Goal: Task Accomplishment & Management: Use online tool/utility

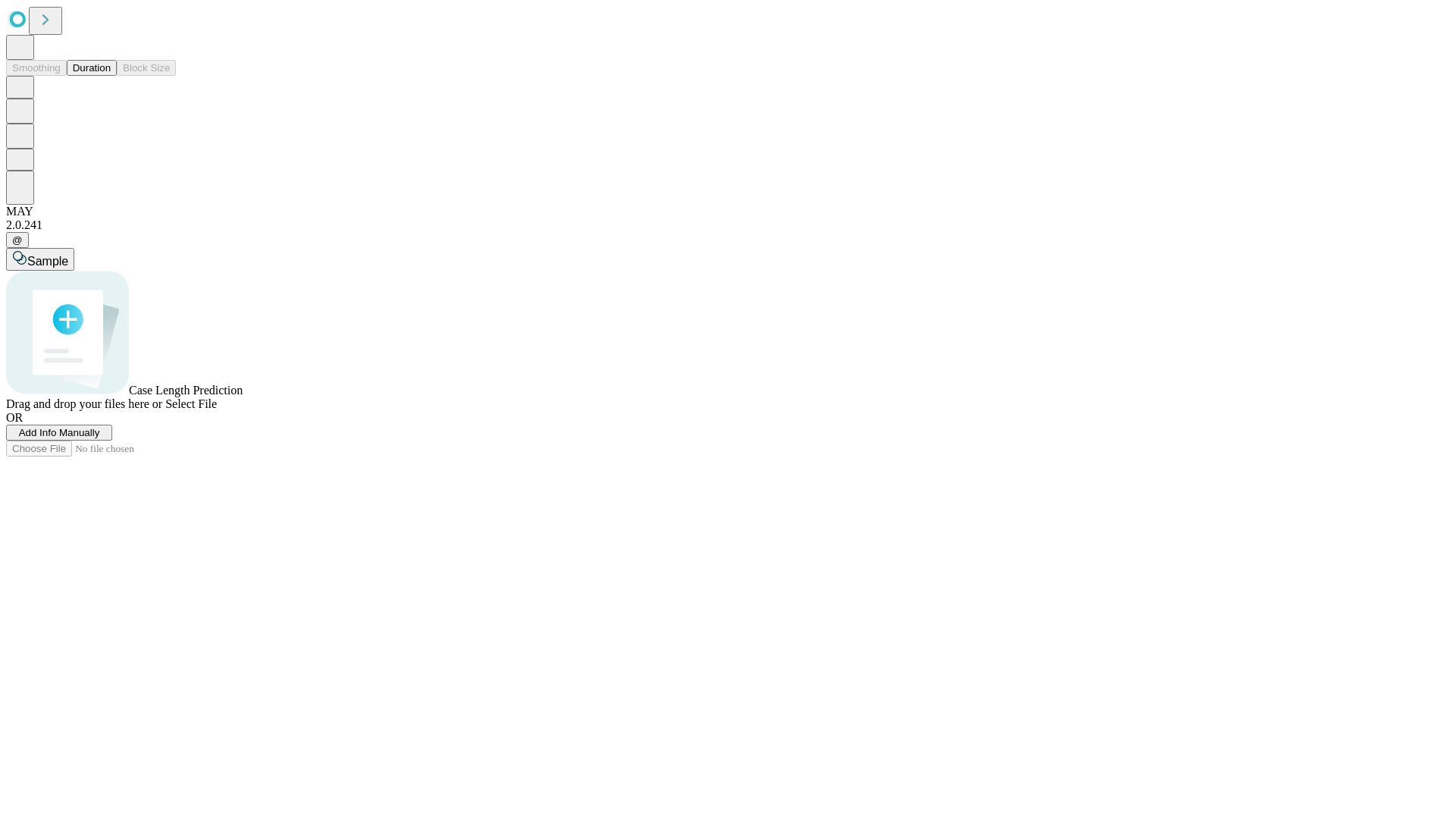
click at [111, 76] on button "Duration" at bounding box center [92, 67] width 50 height 16
click at [100, 438] on span "Add Info Manually" at bounding box center [60, 432] width 81 height 11
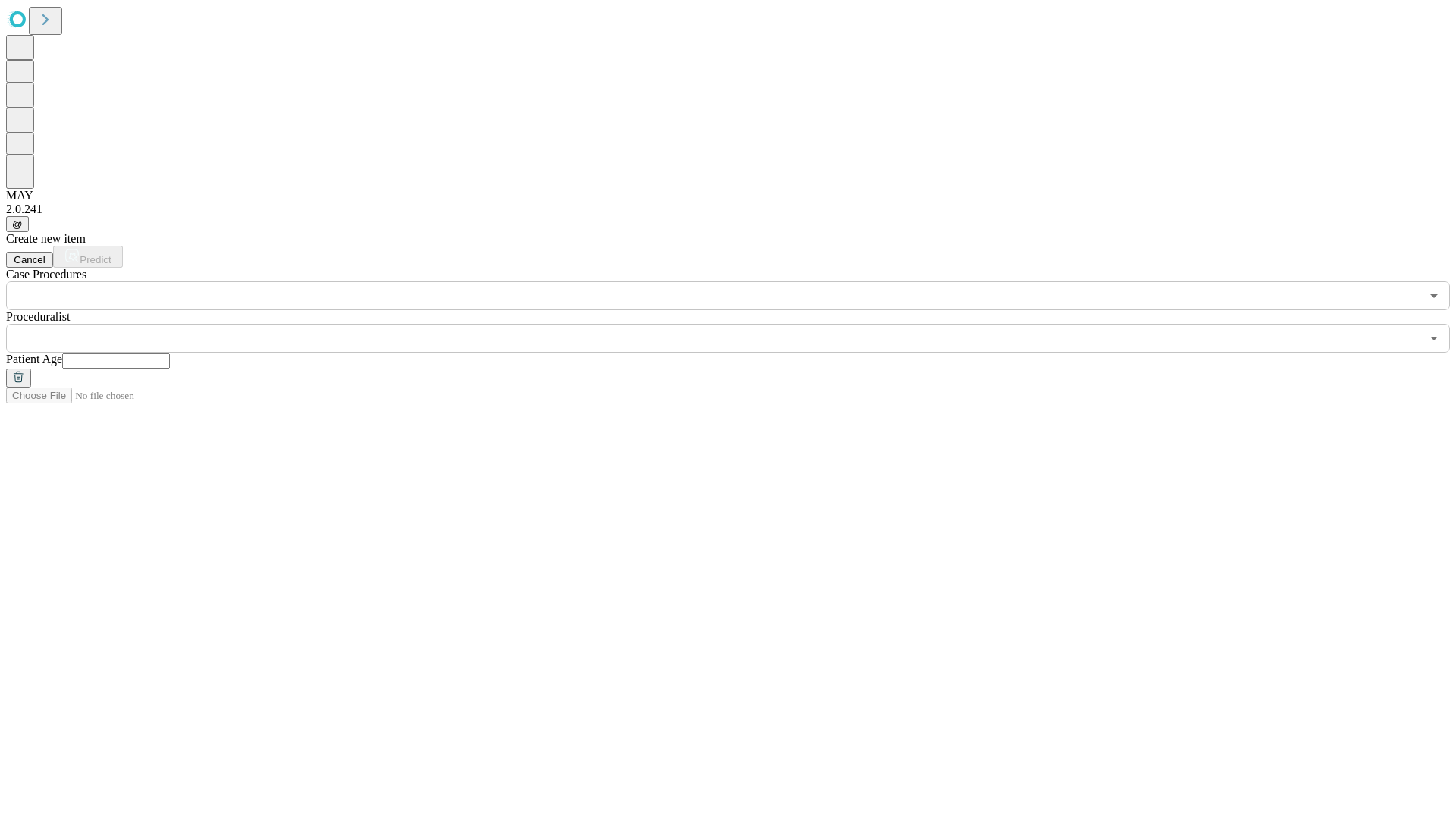
click at [169, 353] on input "text" at bounding box center [115, 361] width 108 height 15
type input "**"
click at [738, 324] on input "text" at bounding box center [713, 338] width 1414 height 29
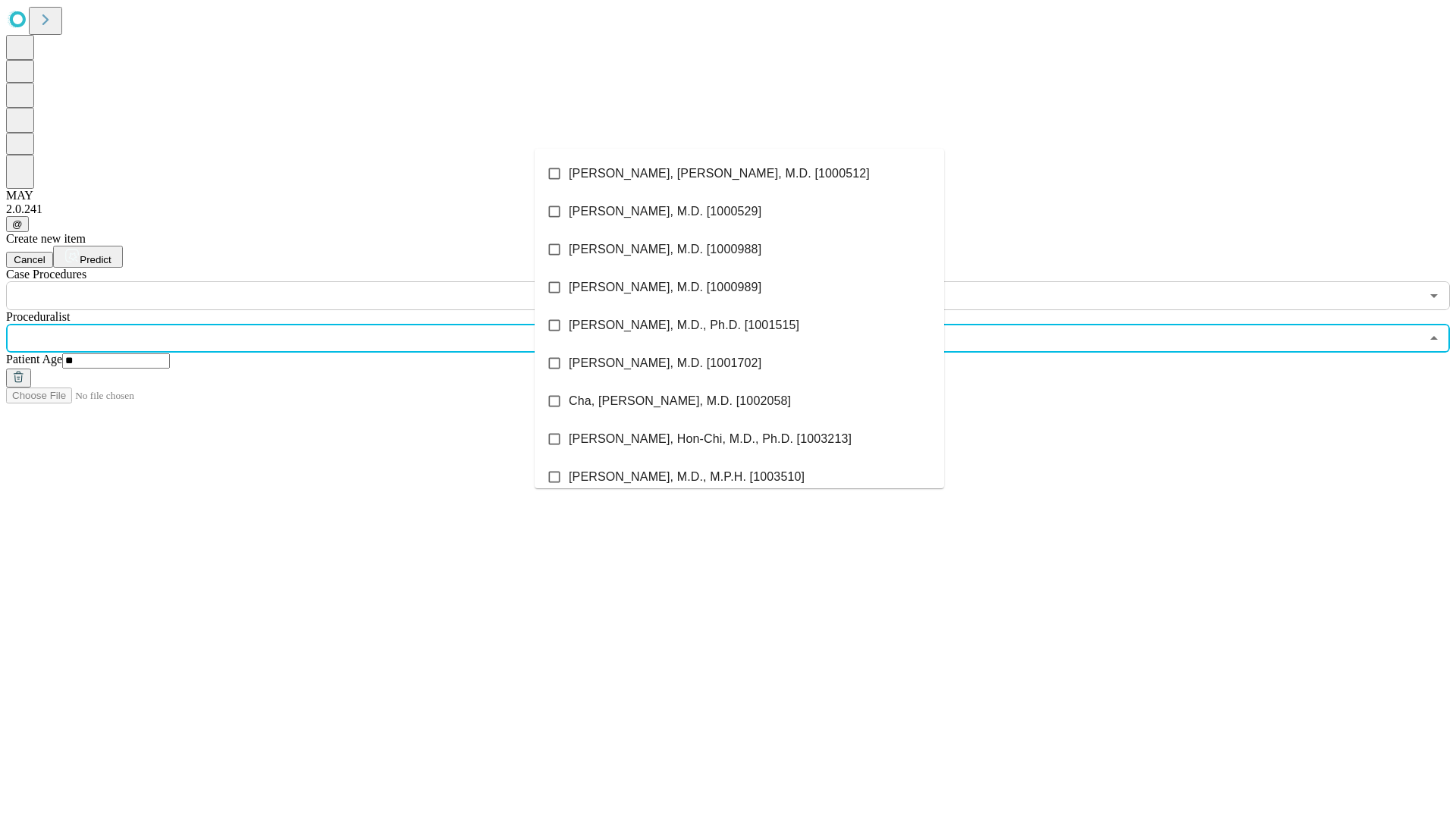
click at [739, 173] on li "[PERSON_NAME], [PERSON_NAME], M.D. [1000512]" at bounding box center [739, 174] width 409 height 38
